Goal: Transaction & Acquisition: Download file/media

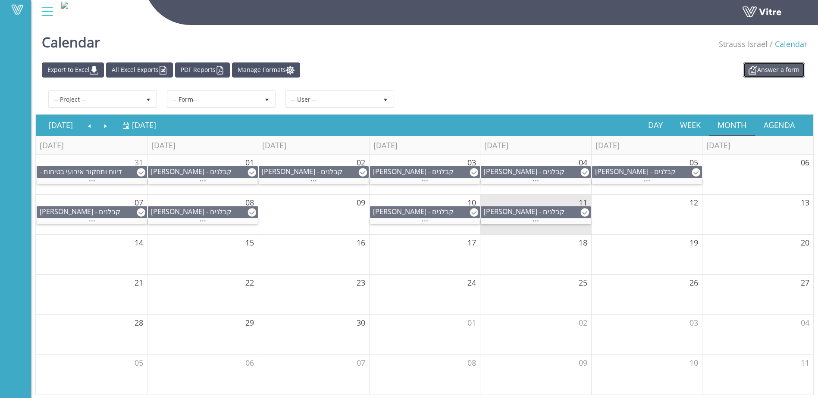
click at [777, 69] on link "Answer a form" at bounding box center [774, 70] width 62 height 15
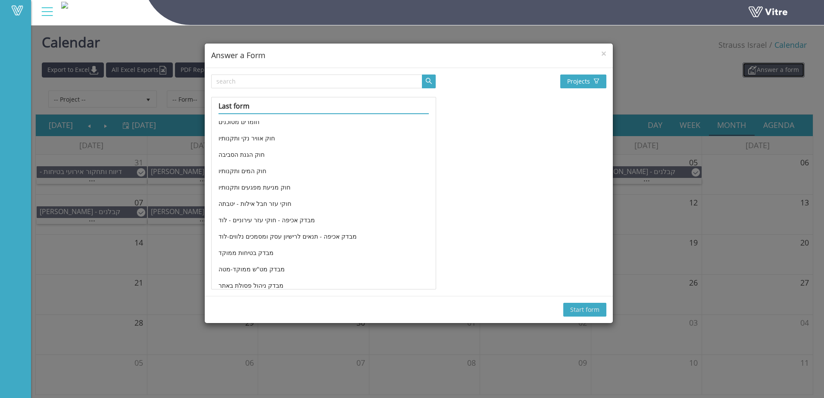
scroll to position [166, 0]
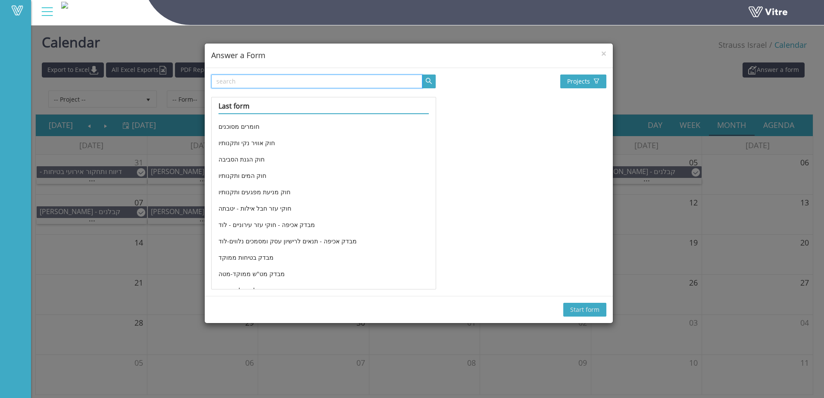
click at [282, 81] on input "text" at bounding box center [316, 82] width 211 height 14
click at [435, 80] on button "button" at bounding box center [429, 82] width 14 height 14
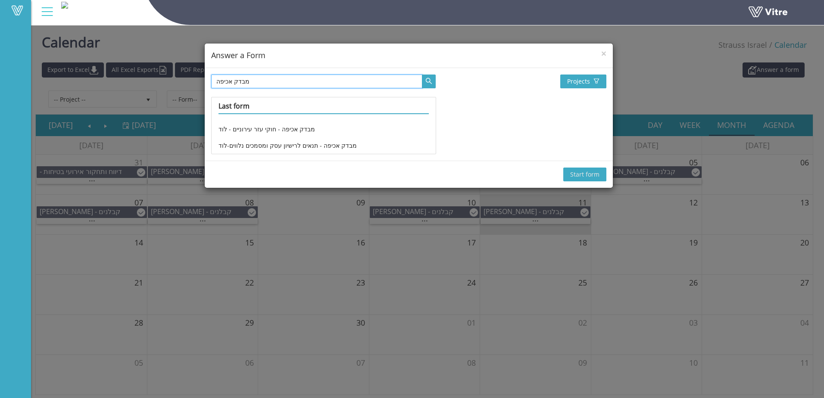
scroll to position [0, 0]
type input "מבדק אכיפה"
click at [603, 54] on span "×" at bounding box center [603, 53] width 5 height 12
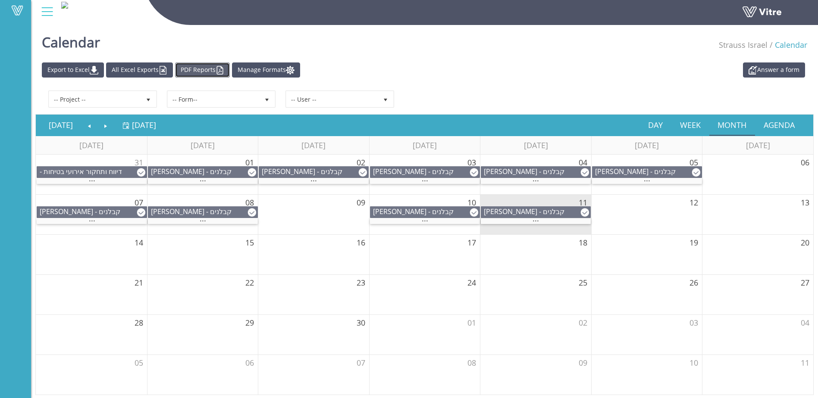
click at [212, 71] on link "PDF Reports" at bounding box center [202, 70] width 55 height 15
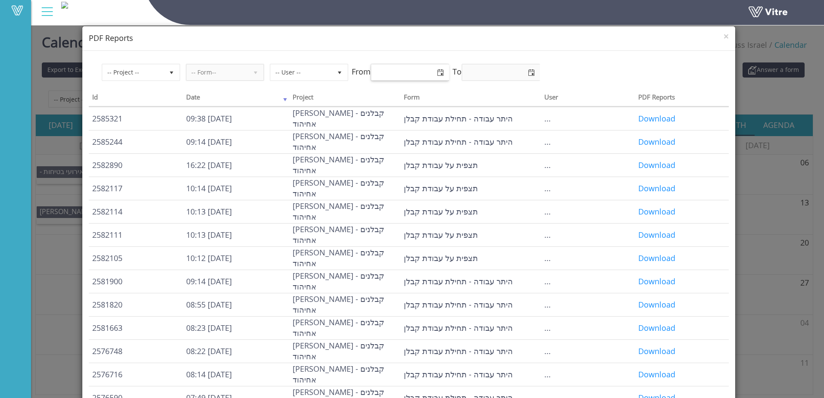
click at [396, 73] on input "text" at bounding box center [411, 73] width 78 height 16
type input "r"
type input "[PERSON_NAME]"
click at [441, 73] on span "select" at bounding box center [440, 72] width 7 height 7
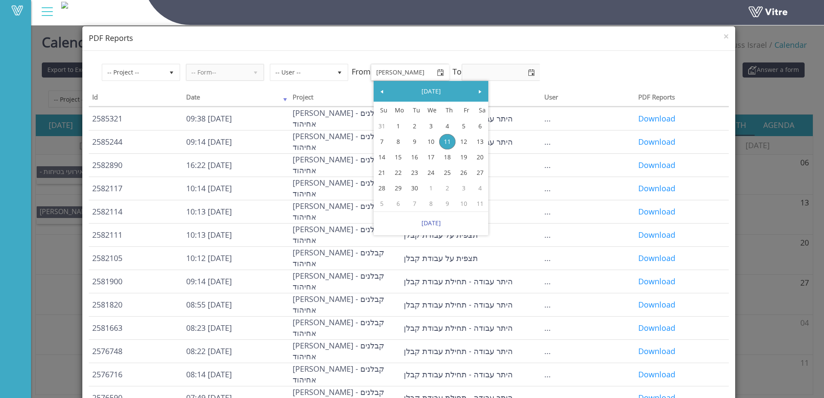
click at [444, 73] on span "select" at bounding box center [440, 72] width 7 height 7
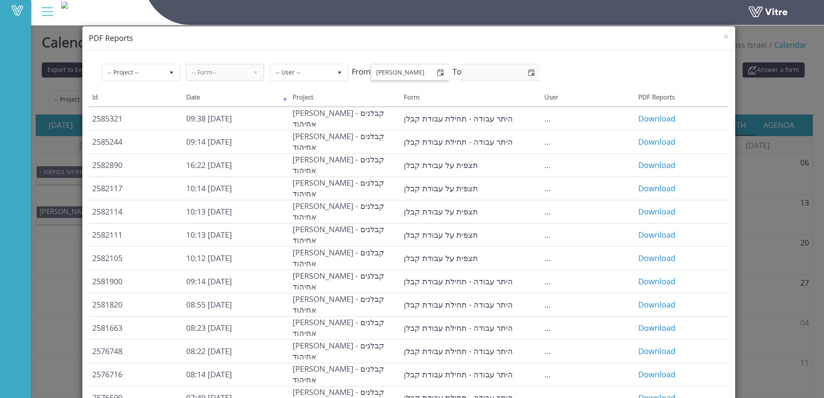
drag, startPoint x: 394, startPoint y: 72, endPoint x: 373, endPoint y: 74, distance: 20.3
click at [373, 74] on div "-- Project -- -- Form-- -- User -- From [PERSON_NAME] To" at bounding box center [329, 72] width 455 height 17
click at [285, 73] on span "-- User --" at bounding box center [301, 73] width 61 height 16
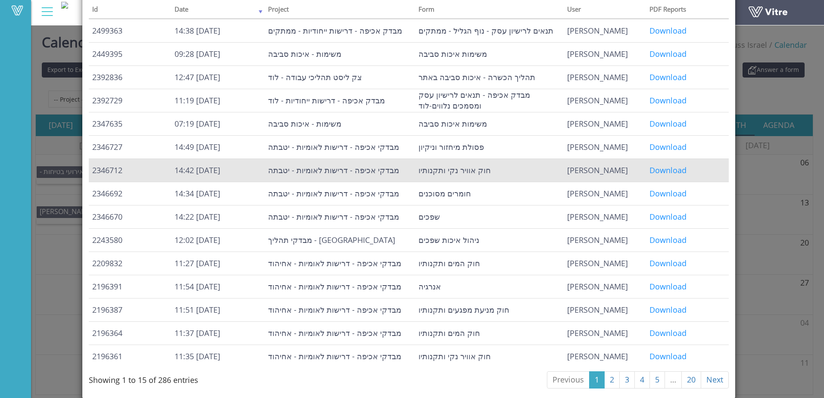
scroll to position [89, 0]
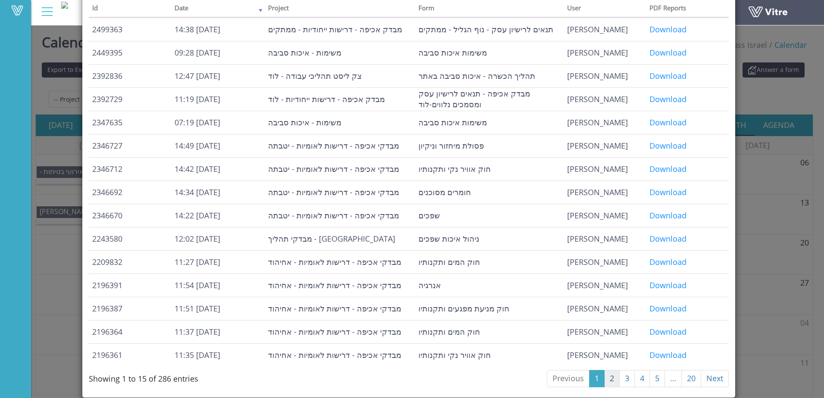
click at [606, 378] on link "2" at bounding box center [612, 378] width 16 height 17
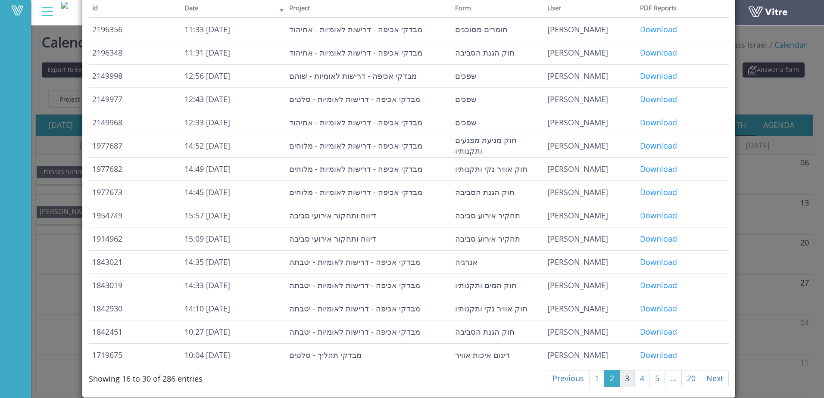
click at [621, 378] on link "3" at bounding box center [627, 378] width 16 height 17
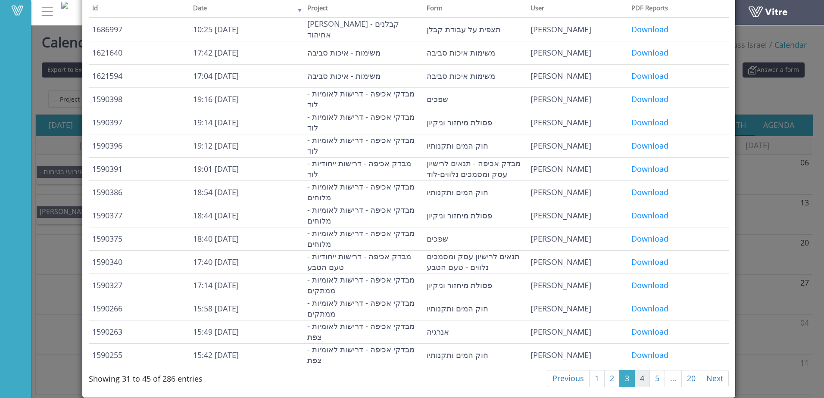
click at [635, 379] on link "4" at bounding box center [643, 378] width 16 height 17
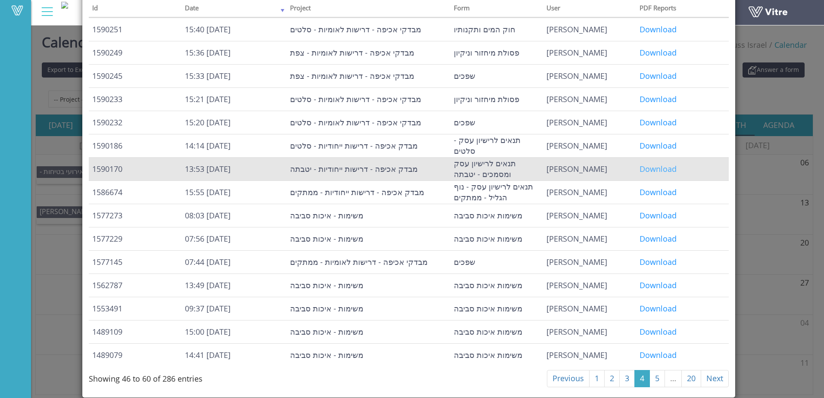
click at [654, 170] on link "Download" at bounding box center [658, 169] width 37 height 10
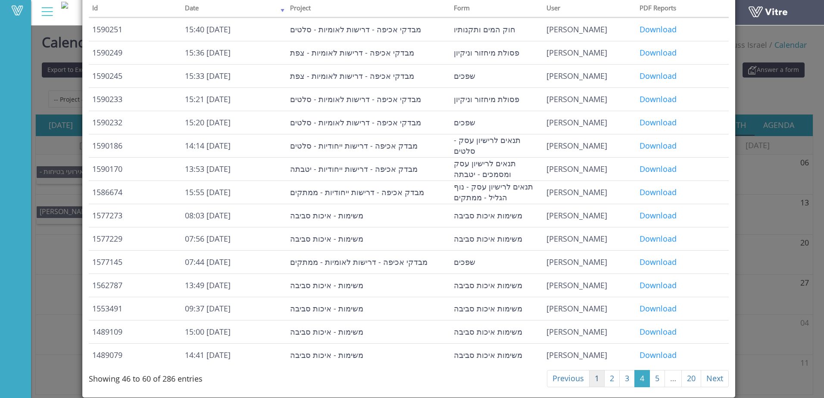
click at [591, 379] on link "1" at bounding box center [597, 378] width 16 height 17
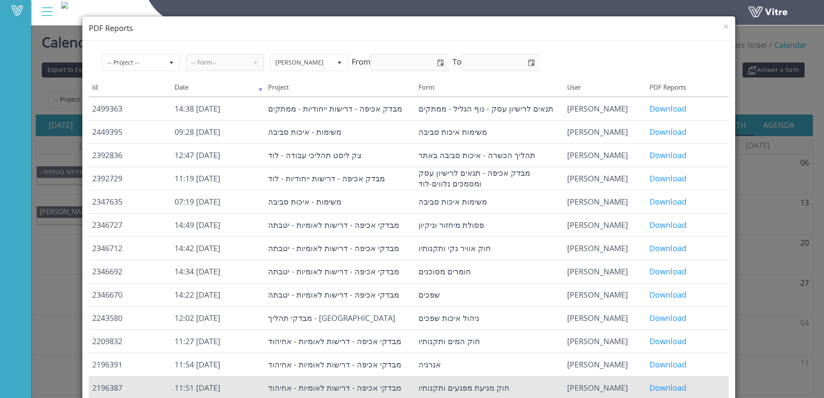
scroll to position [0, 0]
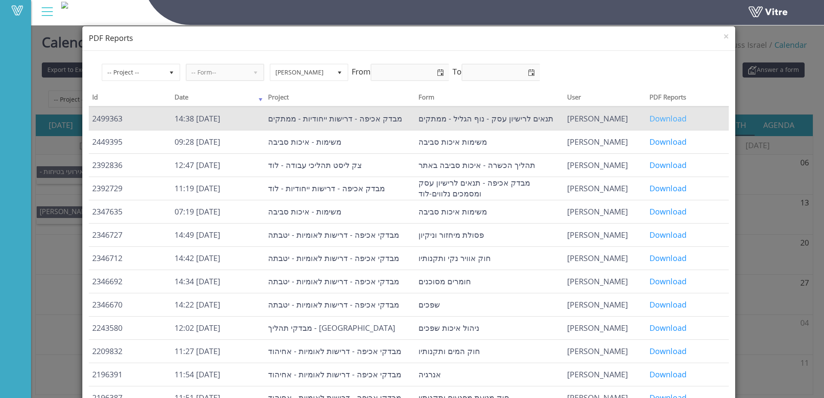
click at [663, 121] on link "Download" at bounding box center [668, 118] width 37 height 10
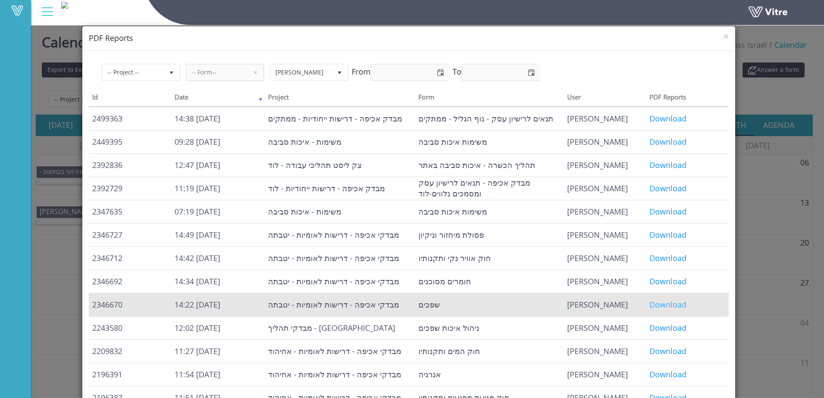
click at [671, 305] on link "Download" at bounding box center [668, 305] width 37 height 10
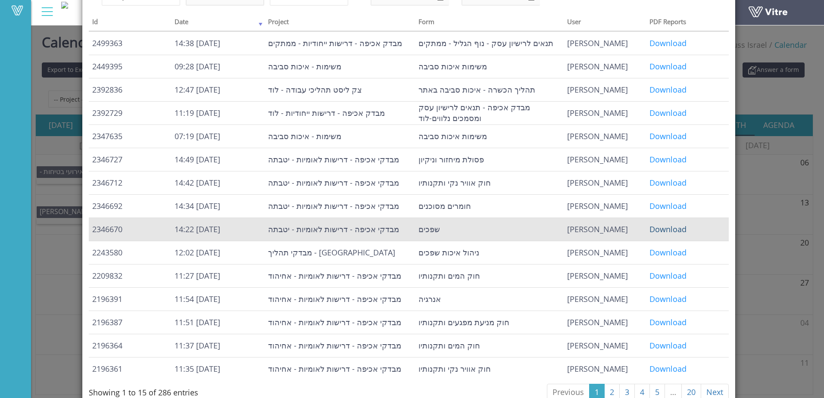
scroll to position [89, 0]
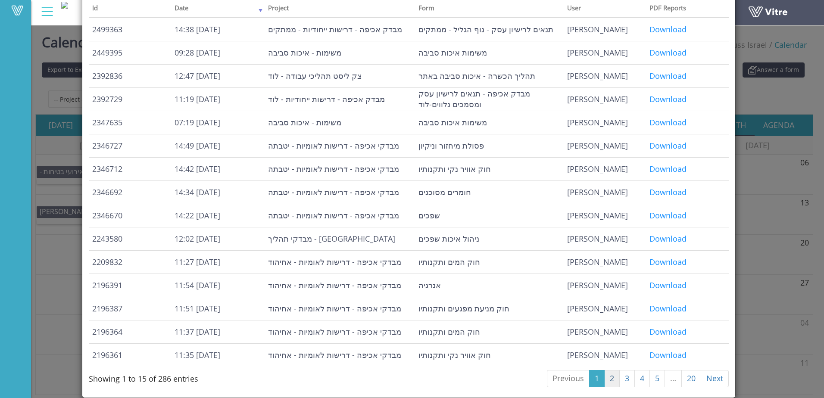
click at [608, 377] on link "2" at bounding box center [612, 378] width 16 height 17
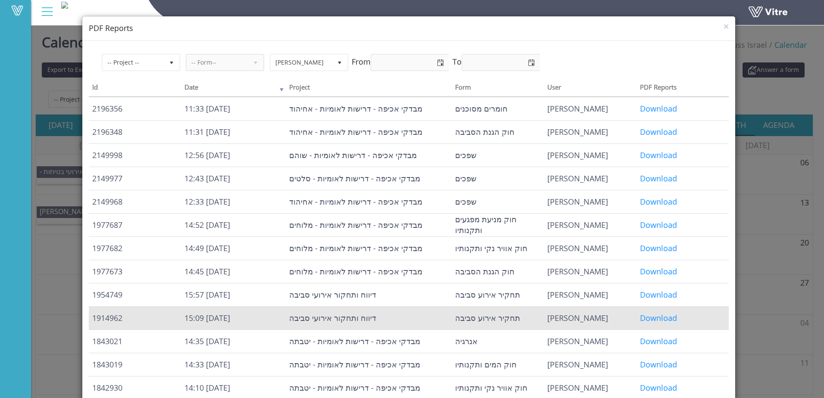
scroll to position [0, 0]
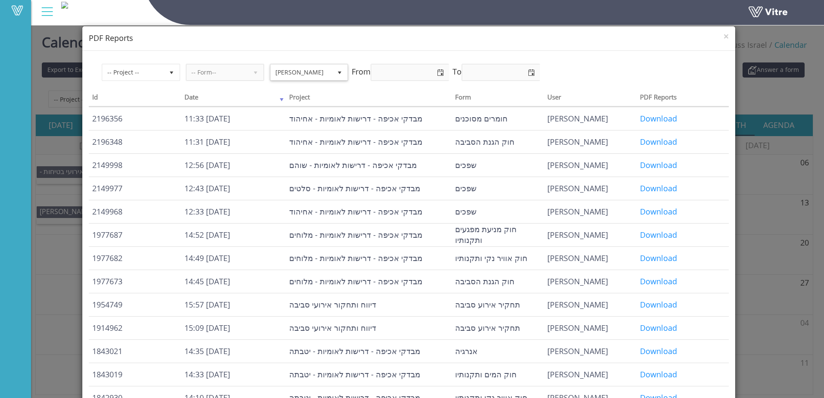
click at [297, 71] on span "[PERSON_NAME]" at bounding box center [301, 73] width 61 height 16
drag, startPoint x: 303, startPoint y: 73, endPoint x: 268, endPoint y: 75, distance: 35.4
click at [268, 75] on div "-- Project -- -- Form-- [PERSON_NAME] 844 From To" at bounding box center [329, 72] width 455 height 17
drag, startPoint x: 268, startPoint y: 75, endPoint x: 285, endPoint y: 78, distance: 17.9
click at [285, 78] on span "[PERSON_NAME]" at bounding box center [301, 73] width 61 height 16
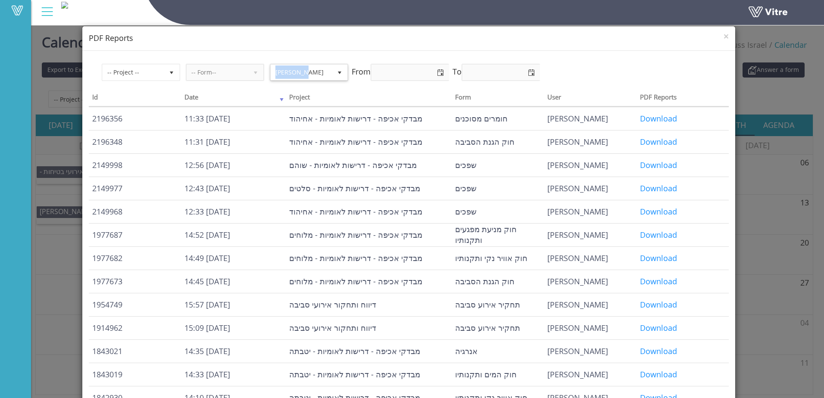
drag, startPoint x: 301, startPoint y: 72, endPoint x: 275, endPoint y: 77, distance: 27.2
click at [275, 77] on span "[PERSON_NAME]" at bounding box center [301, 73] width 61 height 16
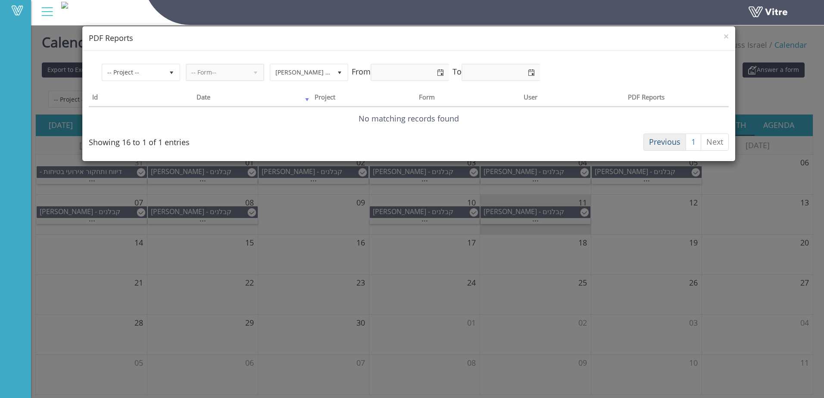
click at [660, 142] on link "Previous" at bounding box center [665, 142] width 43 height 17
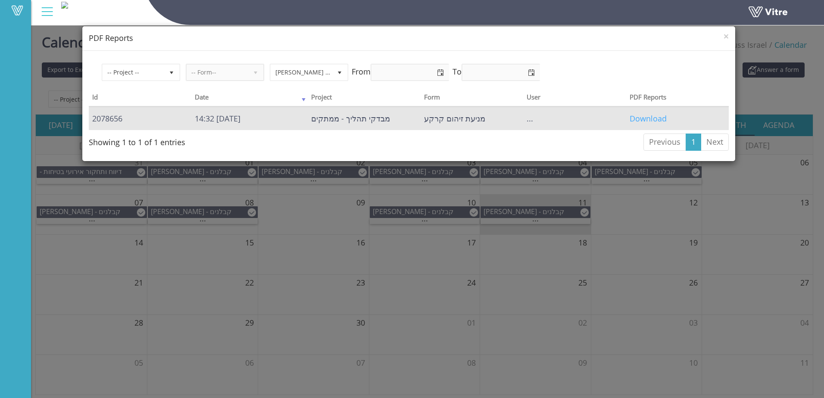
click at [653, 119] on link "Download" at bounding box center [648, 118] width 37 height 10
